Goal: Use online tool/utility: Utilize a website feature to perform a specific function

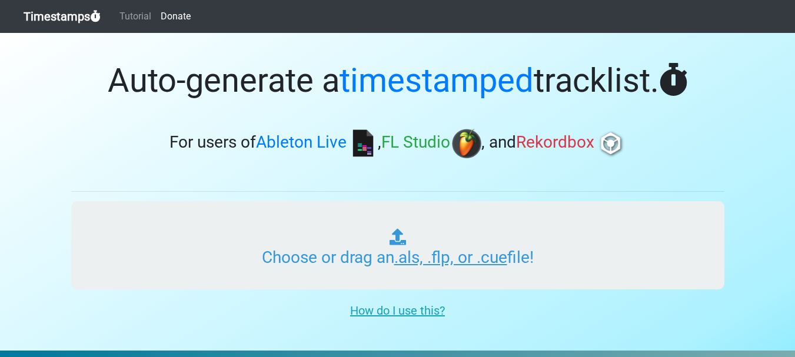
click at [404, 244] on input "Choose or drag an .als, .flp, or .cue file!" at bounding box center [398, 245] width 654 height 88
type input "C:\fakepath\4_Non Blondes What s Up Pista.mp3"
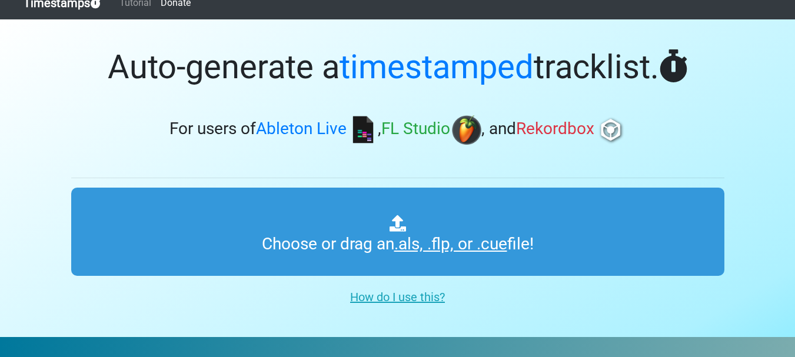
scroll to position [9, 0]
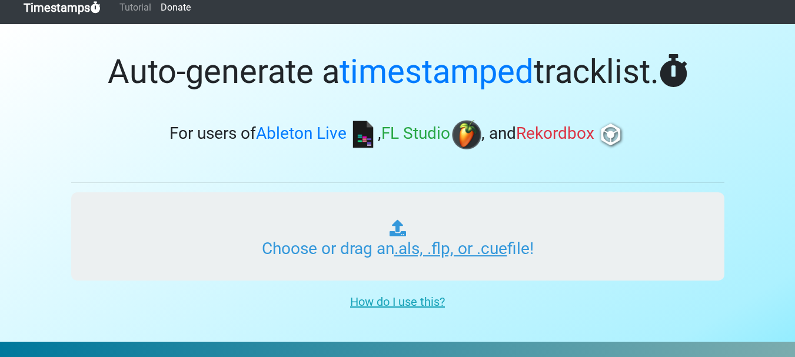
click at [567, 244] on input "Choose or drag an .als, .flp, or .cue file!" at bounding box center [398, 237] width 654 height 88
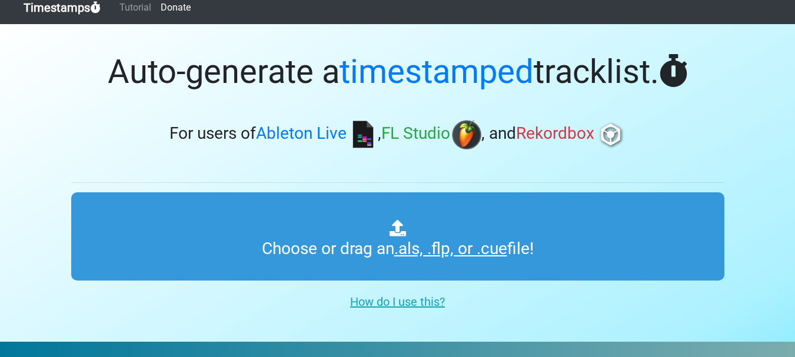
click at [421, 303] on u "How do I use this?" at bounding box center [397, 302] width 95 height 14
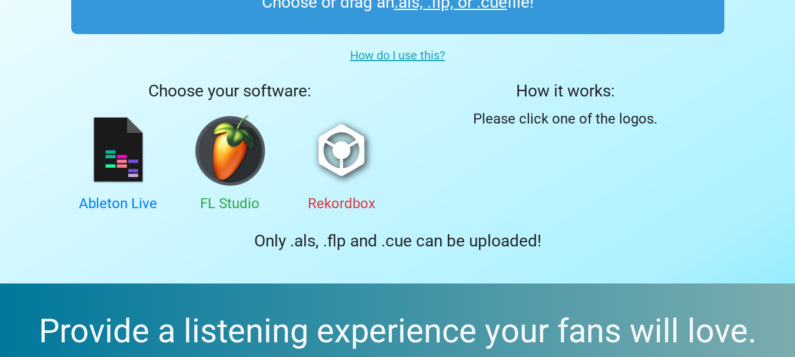
scroll to position [291, 0]
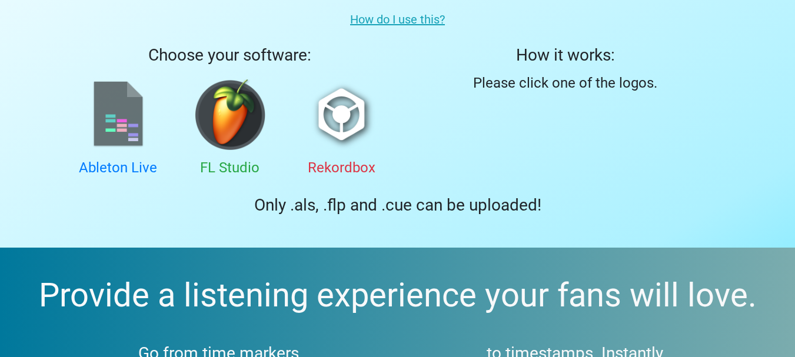
click at [108, 103] on img at bounding box center [118, 114] width 71 height 71
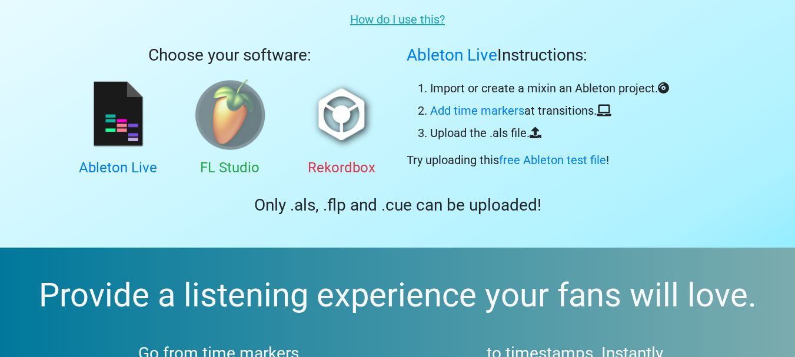
click at [227, 121] on img at bounding box center [230, 114] width 71 height 71
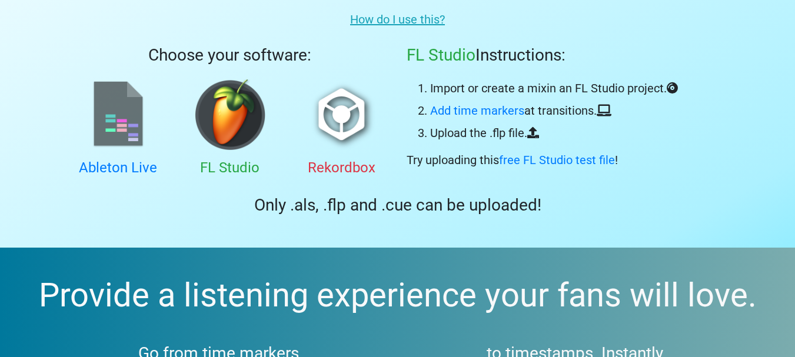
click at [121, 125] on img at bounding box center [118, 114] width 71 height 71
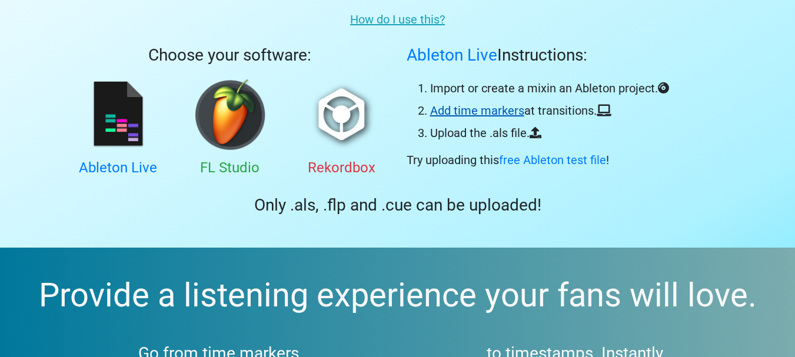
click at [501, 112] on link "Add time markers" at bounding box center [477, 111] width 94 height 14
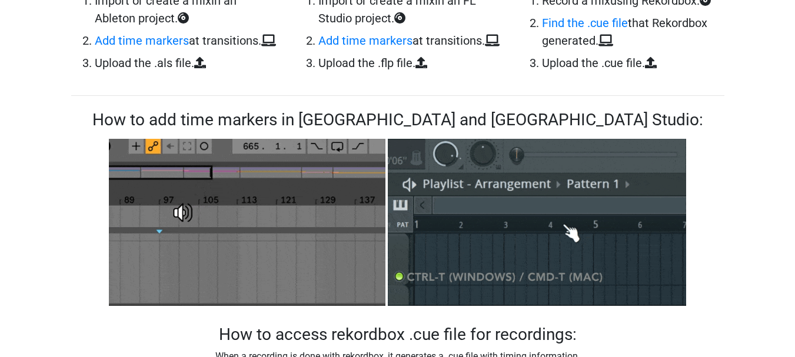
scroll to position [570, 0]
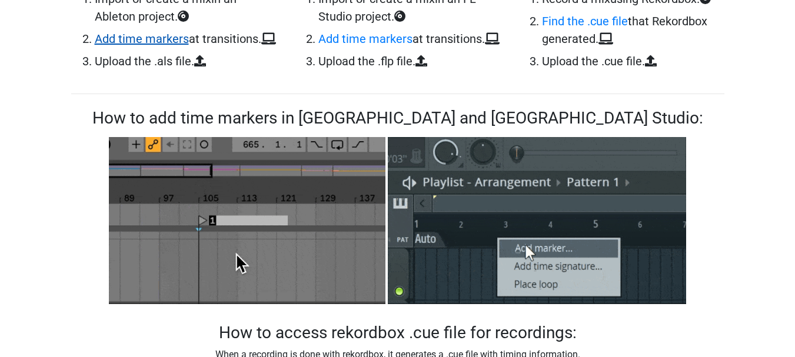
click at [149, 39] on link "Add time markers" at bounding box center [142, 39] width 94 height 14
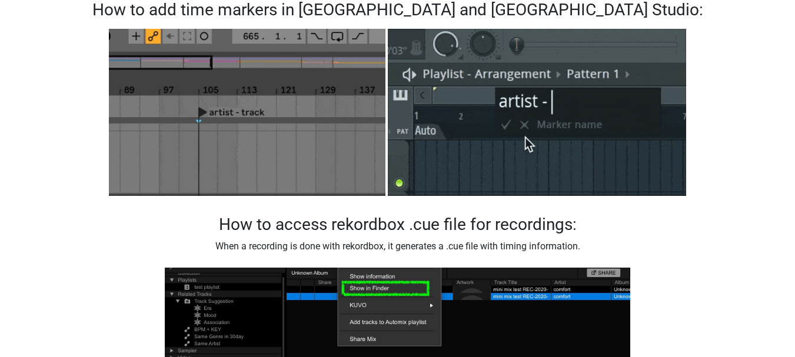
click at [193, 154] on img at bounding box center [247, 112] width 277 height 177
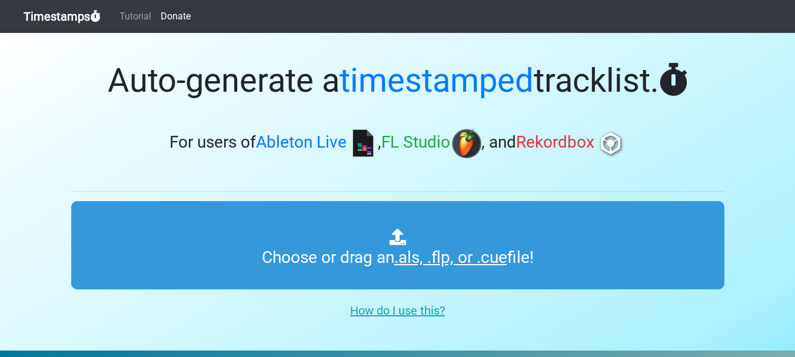
scroll to position [291, 0]
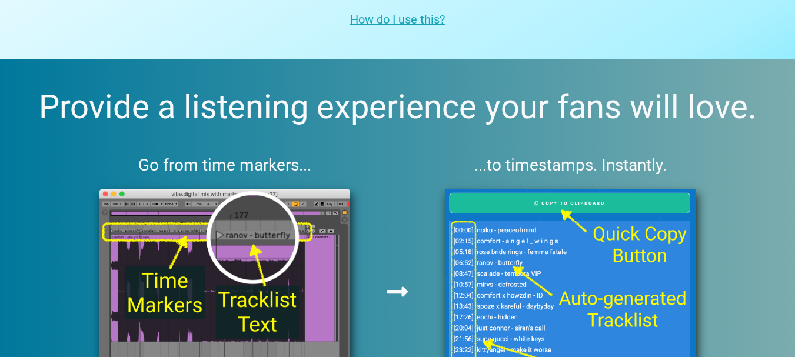
click at [396, 17] on u "How do I use this?" at bounding box center [397, 19] width 95 height 14
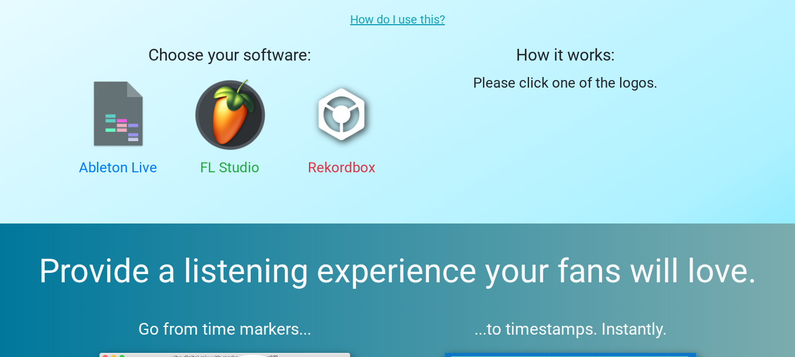
click at [128, 125] on img at bounding box center [118, 114] width 71 height 71
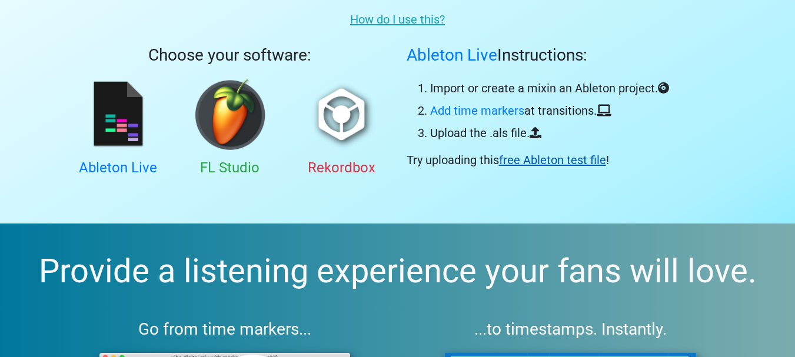
click at [572, 159] on link "free Ableton test file" at bounding box center [552, 160] width 107 height 14
